Goal: Information Seeking & Learning: Learn about a topic

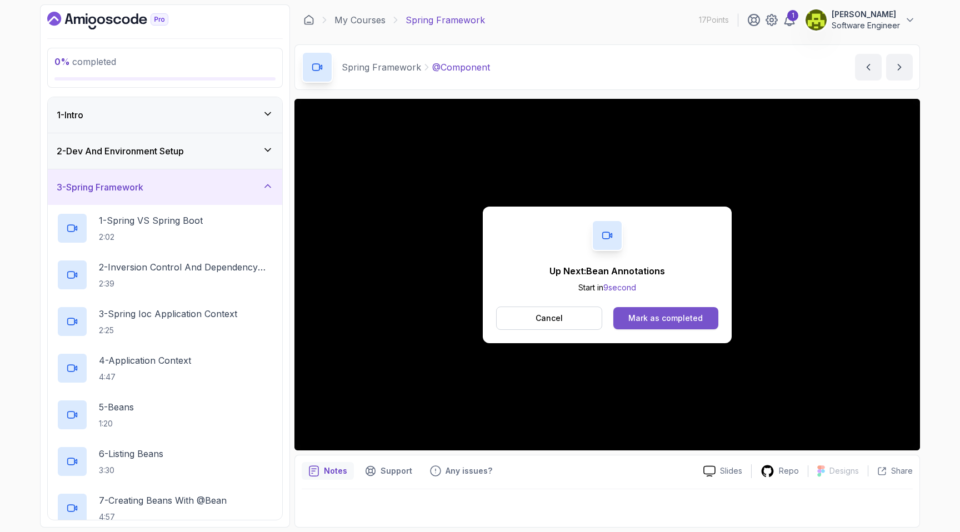
click at [657, 314] on div "Mark as completed" at bounding box center [665, 318] width 74 height 11
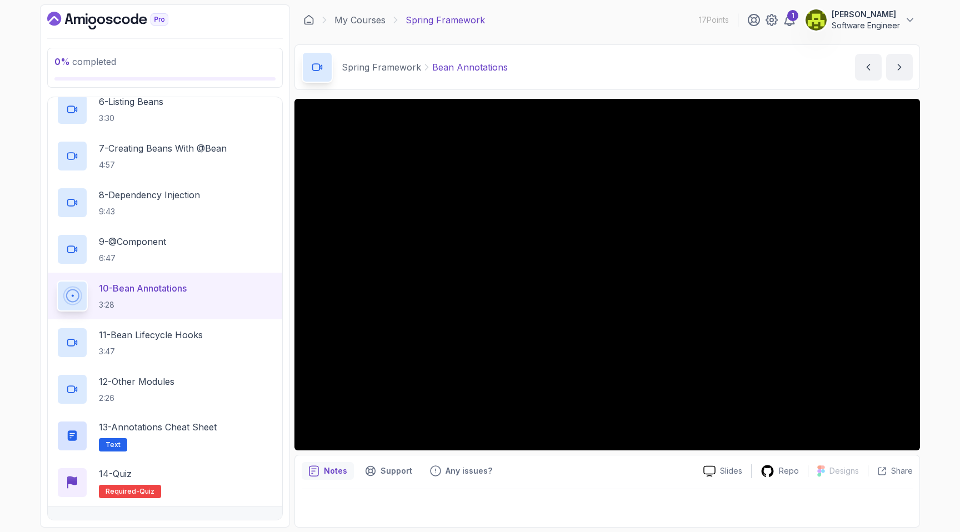
scroll to position [374, 0]
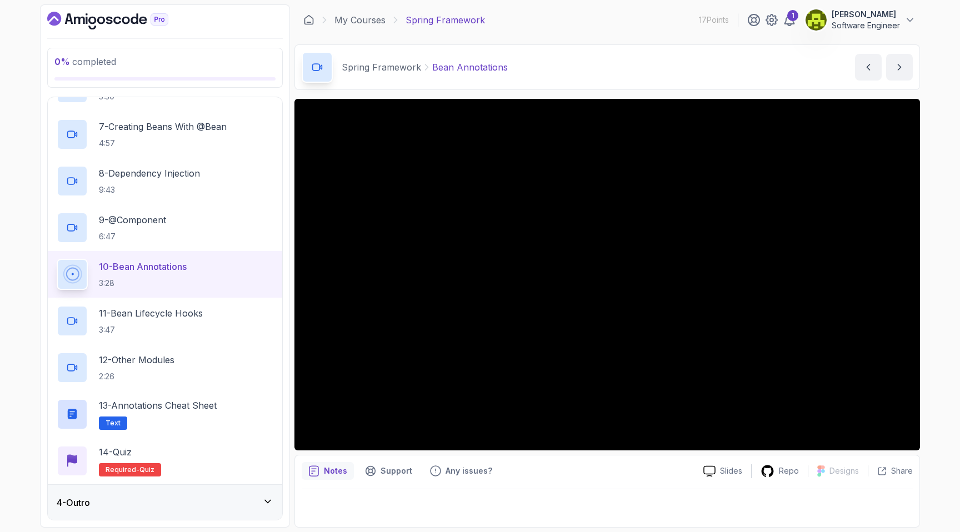
click at [208, 497] on div "4 - Outro" at bounding box center [165, 502] width 217 height 13
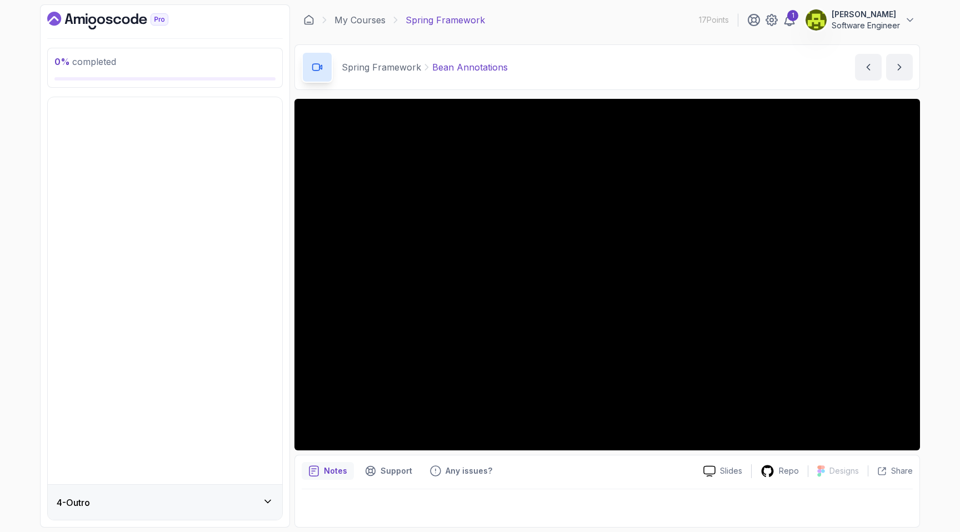
scroll to position [0, 0]
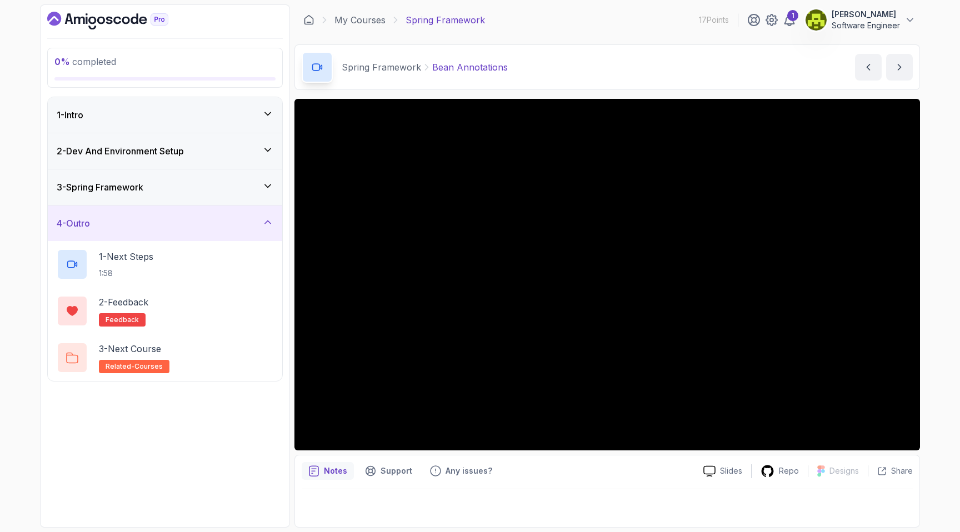
click at [172, 222] on div "4 - Outro" at bounding box center [165, 223] width 217 height 13
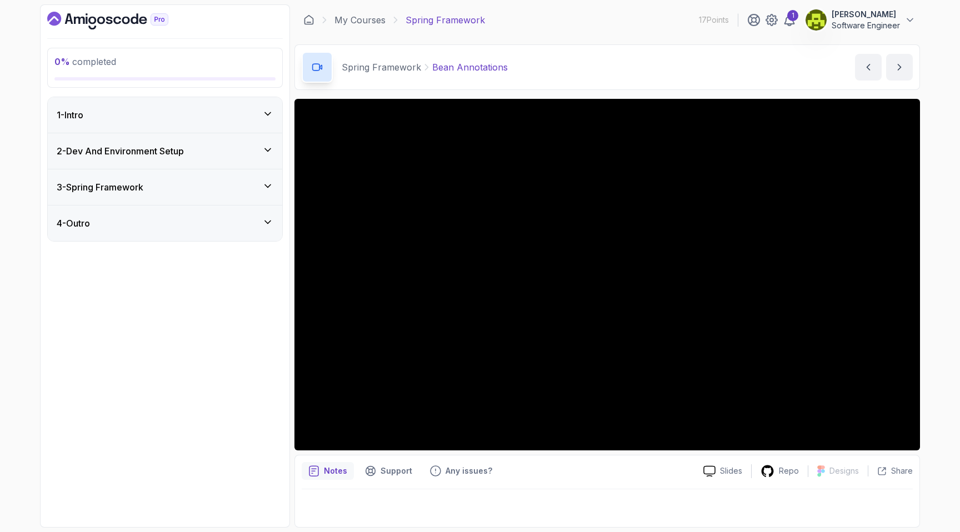
click at [264, 185] on icon at bounding box center [267, 186] width 11 height 11
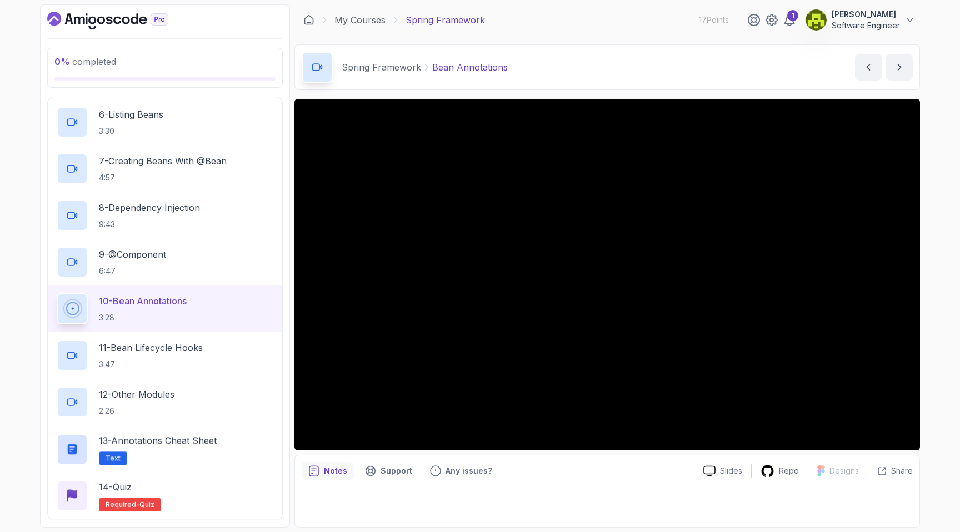
scroll to position [369, 0]
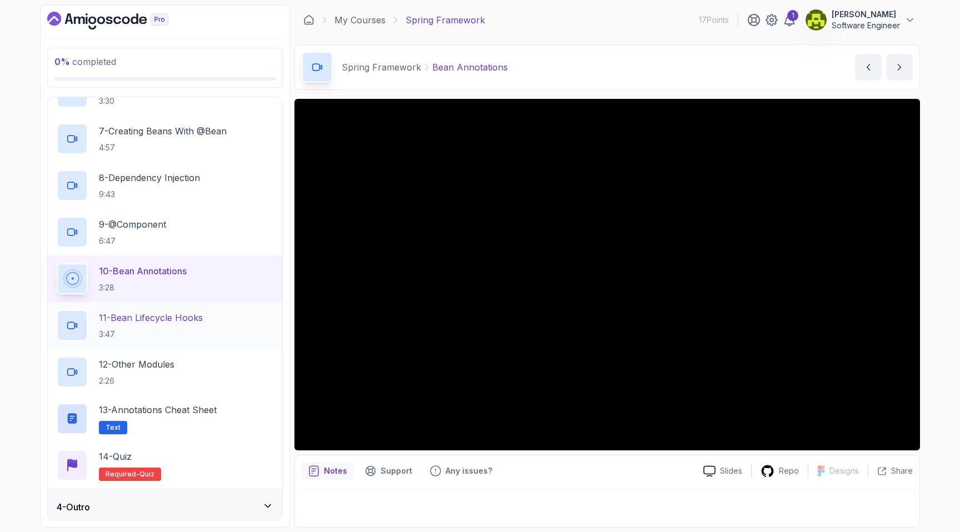
click at [203, 334] on p "3:47" at bounding box center [151, 334] width 104 height 11
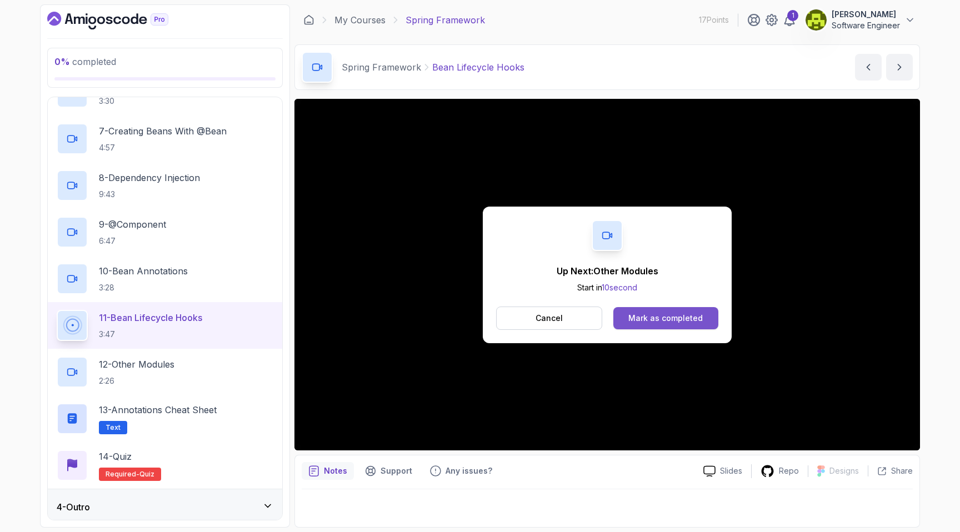
click at [653, 325] on button "Mark as completed" at bounding box center [665, 318] width 105 height 22
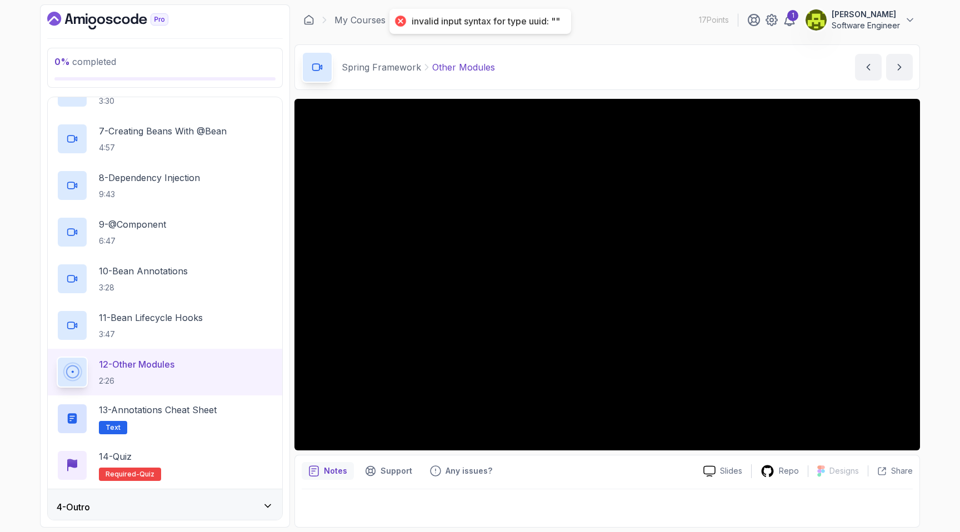
click at [518, 22] on div "invalid input syntax for type uuid: """ at bounding box center [486, 22] width 148 height 12
click at [165, 320] on p "11 - Bean Lifecycle Hooks" at bounding box center [151, 317] width 104 height 13
